Goal: Check status: Check status

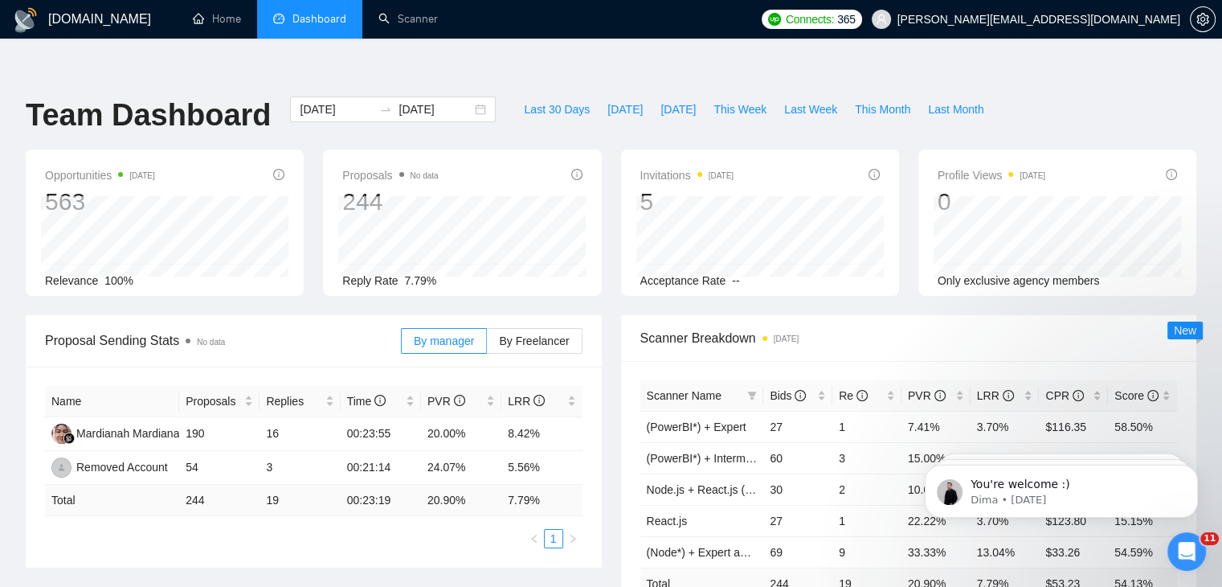
drag, startPoint x: 0, startPoint y: 0, endPoint x: 309, endPoint y: 14, distance: 309.0
click at [309, 14] on span "Dashboard" at bounding box center [320, 19] width 54 height 14
click at [232, 23] on link "Home" at bounding box center [217, 19] width 48 height 14
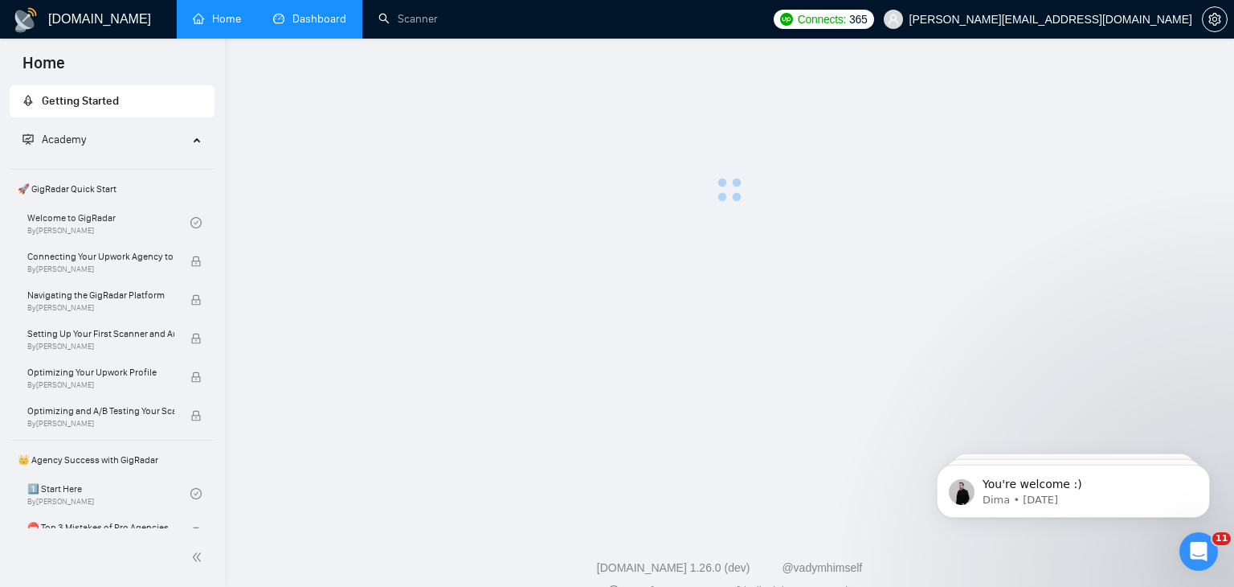
click at [336, 18] on link "Dashboard" at bounding box center [309, 19] width 73 height 14
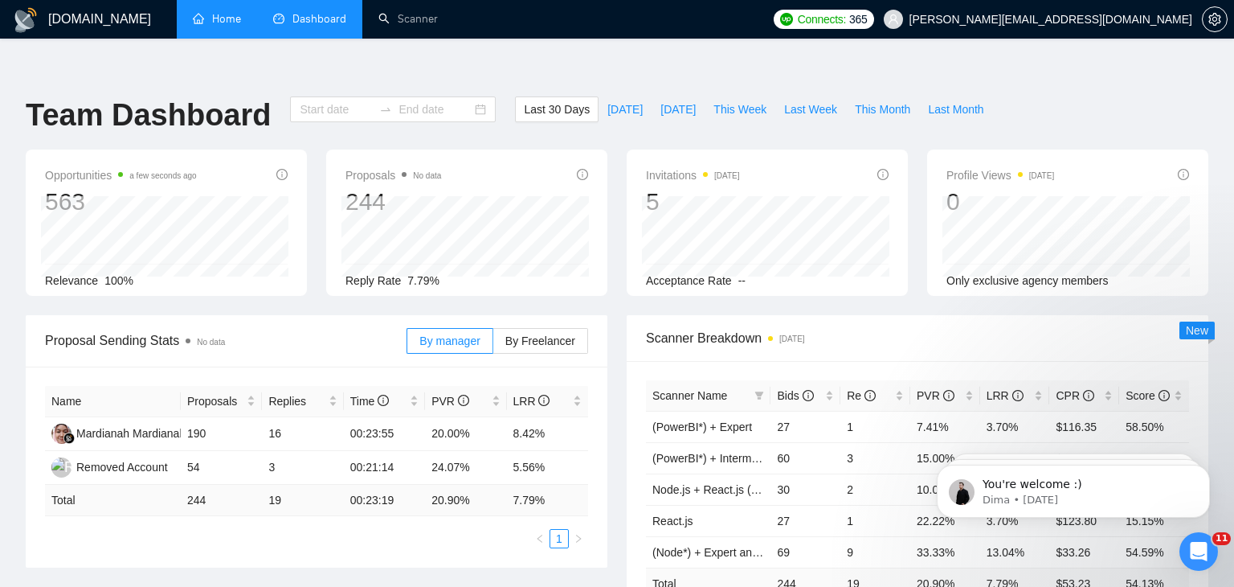
type input "[DATE]"
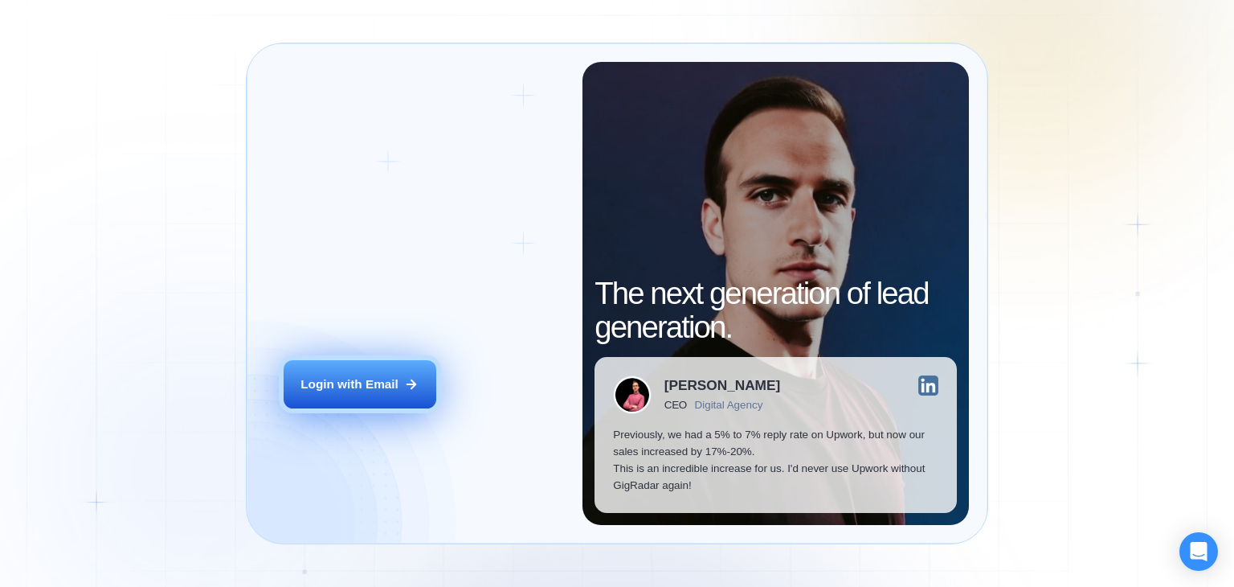
click at [391, 374] on button "Login with Email" at bounding box center [360, 384] width 153 height 48
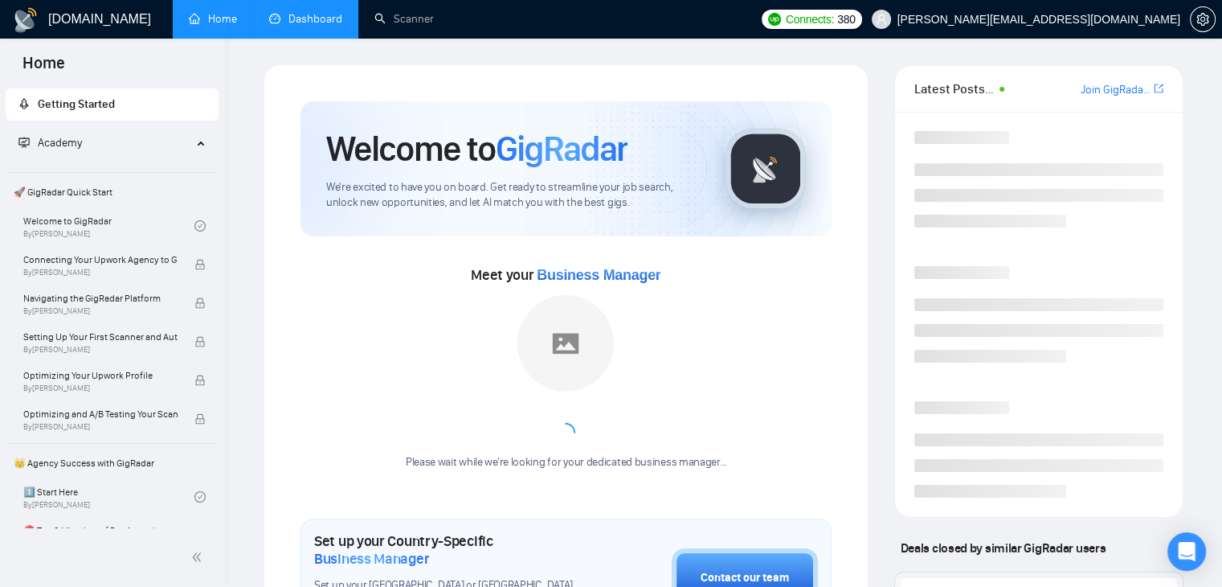
click at [322, 26] on link "Dashboard" at bounding box center [305, 19] width 73 height 14
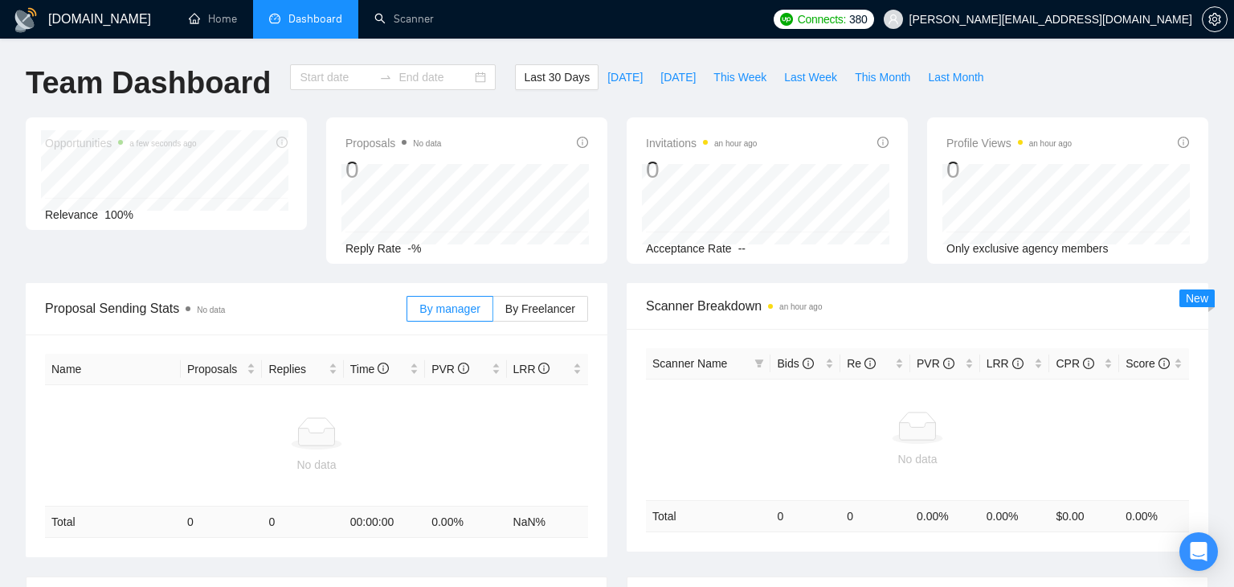
type input "[DATE]"
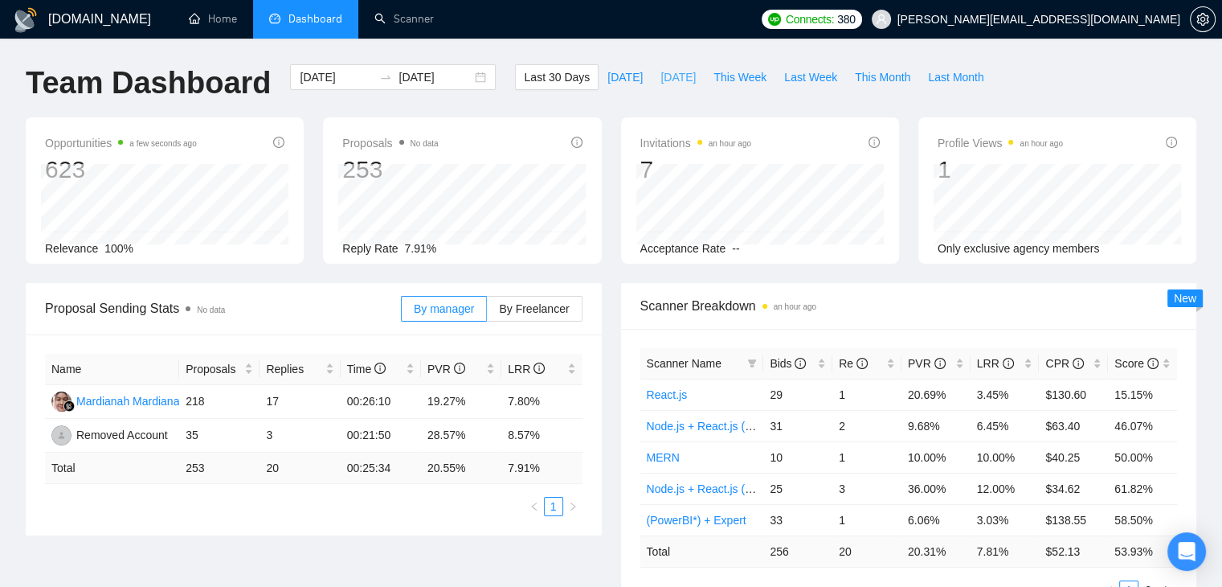
click at [661, 80] on span "[DATE]" at bounding box center [678, 77] width 35 height 18
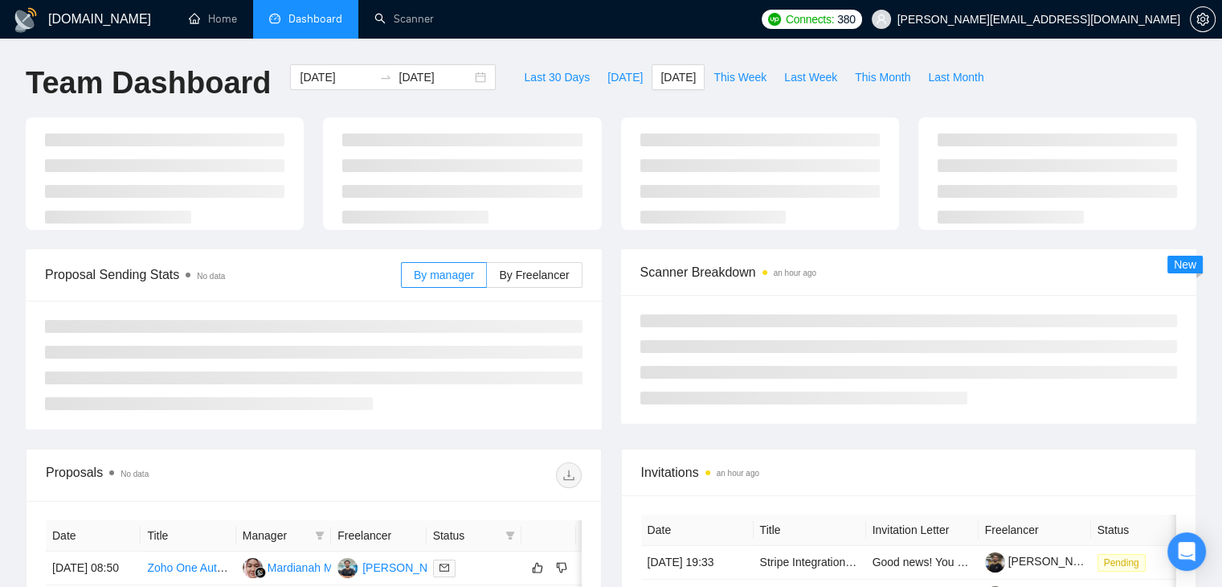
type input "2025-09-01"
